Goal: Information Seeking & Learning: Learn about a topic

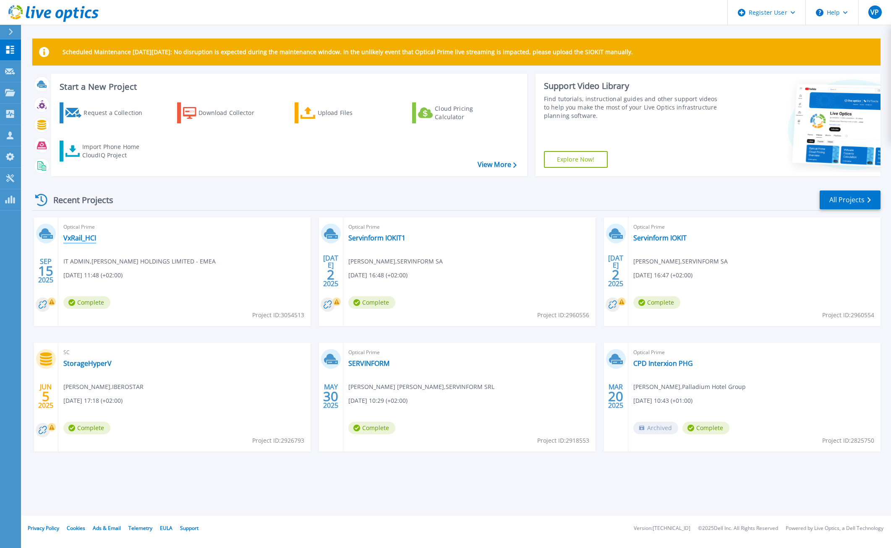
click at [80, 238] on link "VxRail_HCI" at bounding box center [79, 238] width 33 height 8
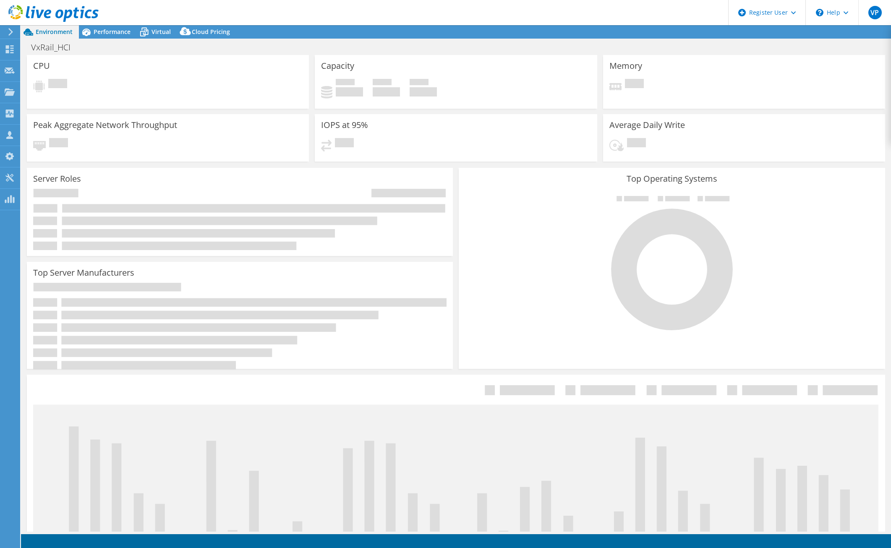
select select "USD"
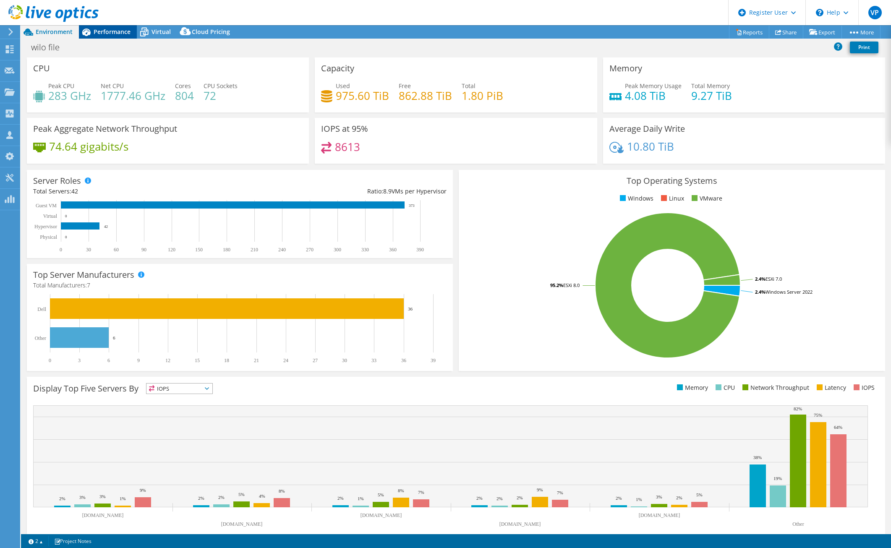
click at [111, 30] on span "Performance" at bounding box center [112, 32] width 37 height 8
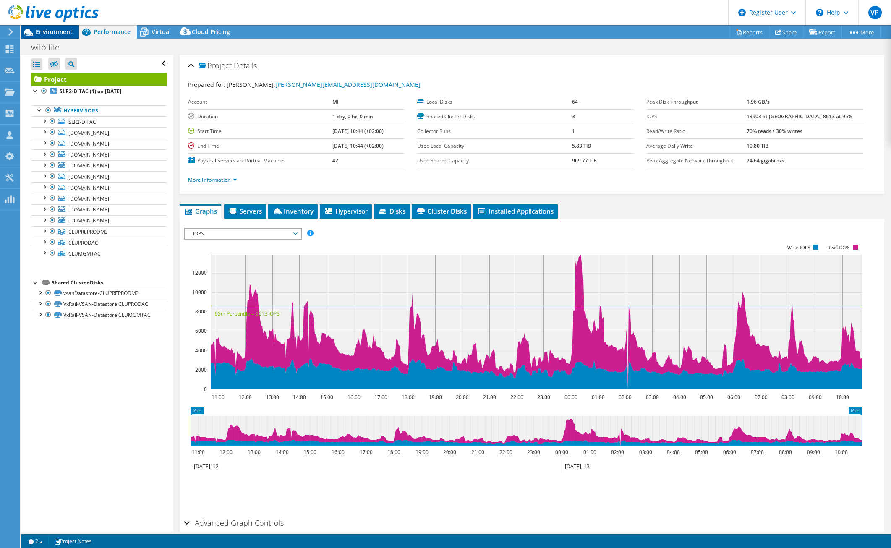
click at [59, 29] on span "Environment" at bounding box center [54, 32] width 37 height 8
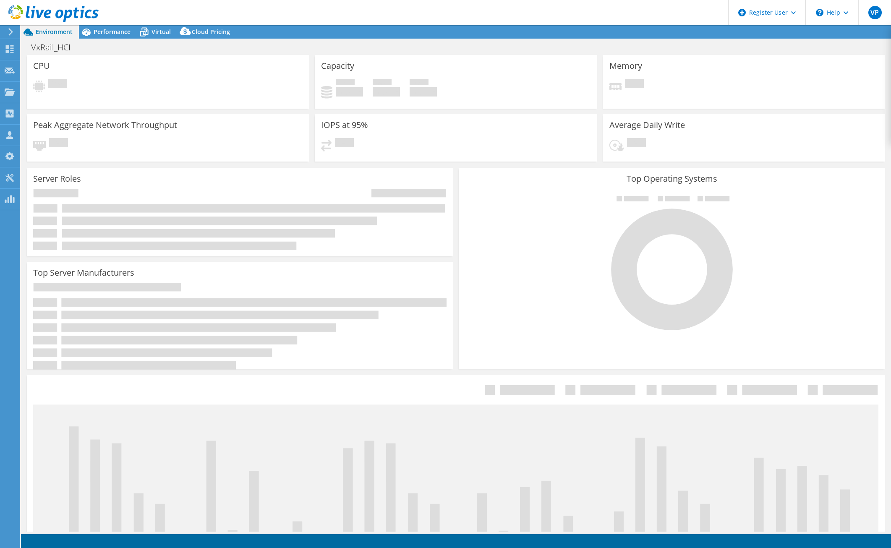
select select "USD"
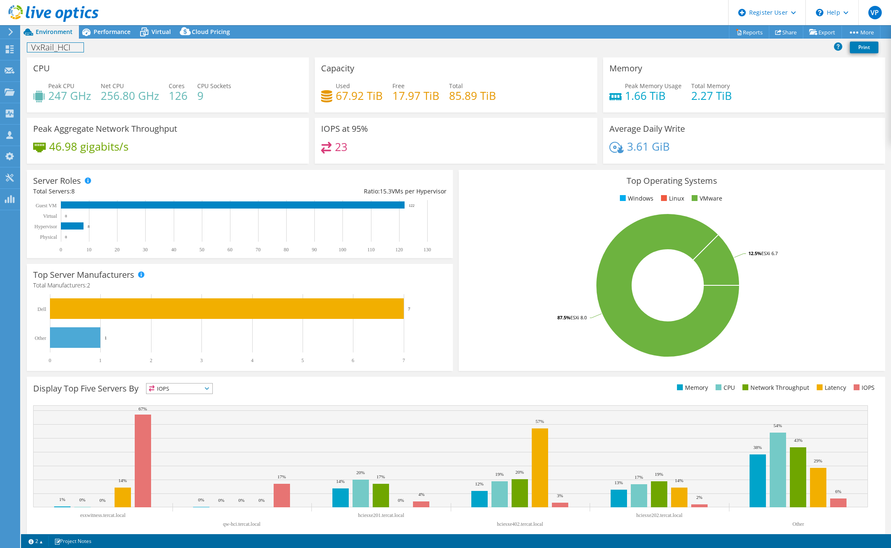
click at [48, 50] on h1 "VxRail_HCI" at bounding box center [55, 47] width 56 height 9
copy h1 "VxRail_HCI"
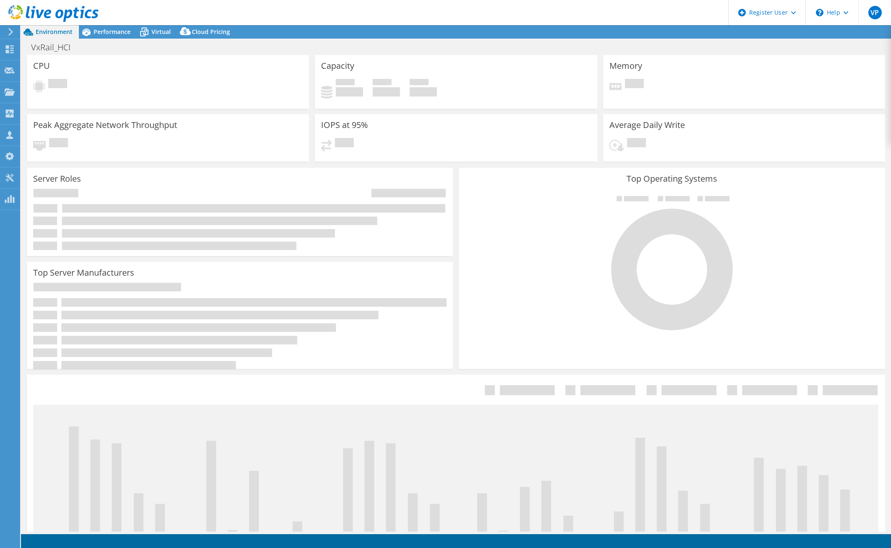
select select "USD"
